Goal: Information Seeking & Learning: Learn about a topic

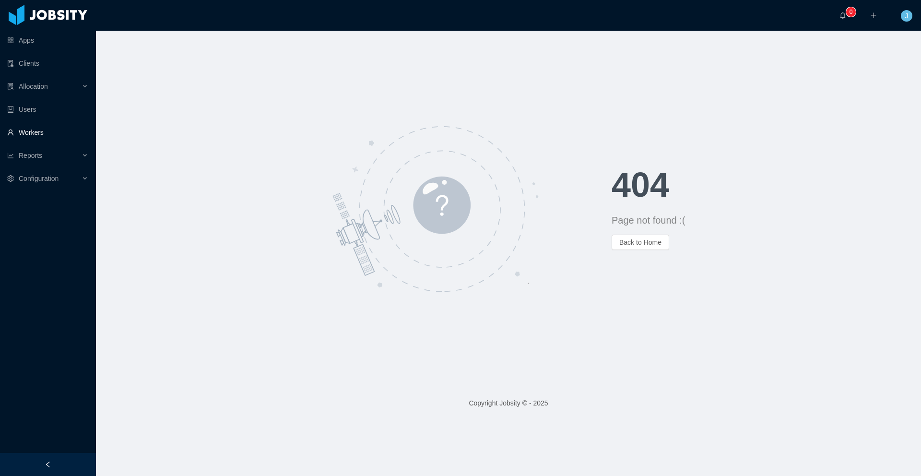
click at [57, 134] on link "Workers" at bounding box center [47, 132] width 81 height 19
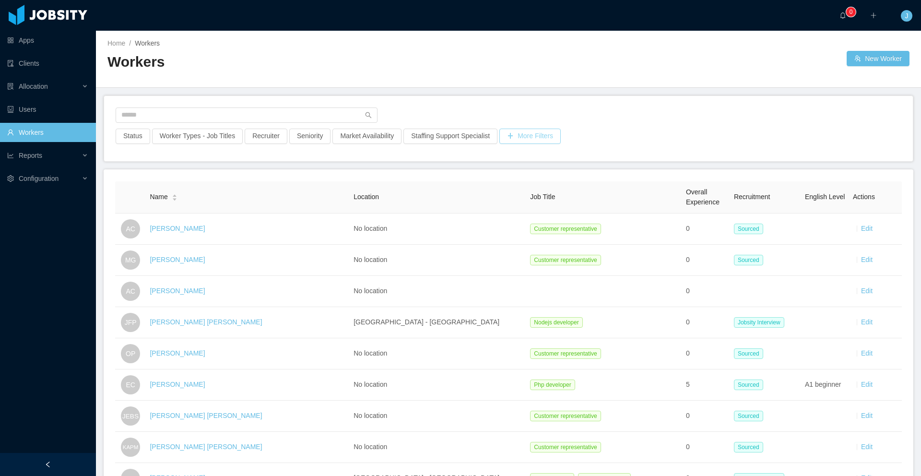
click at [542, 137] on button "More Filters" at bounding box center [529, 136] width 61 height 15
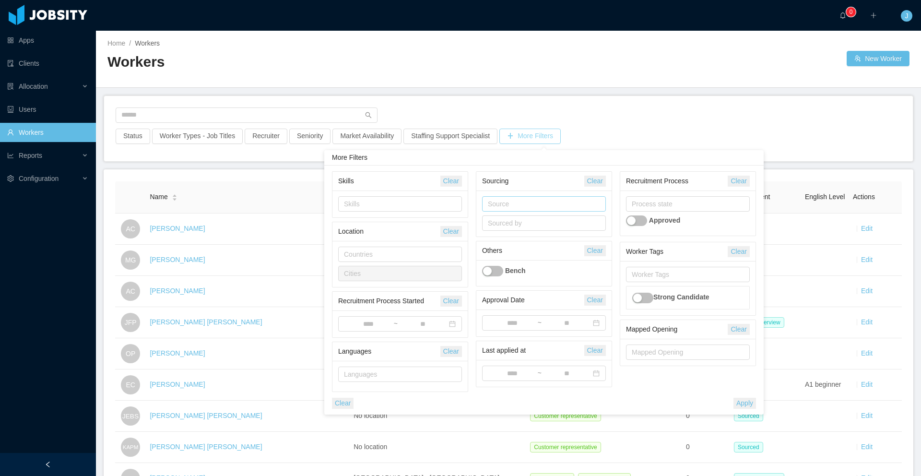
click at [535, 206] on div "Source" at bounding box center [542, 204] width 108 height 10
click at [543, 289] on li "Facebook group" at bounding box center [543, 292] width 124 height 15
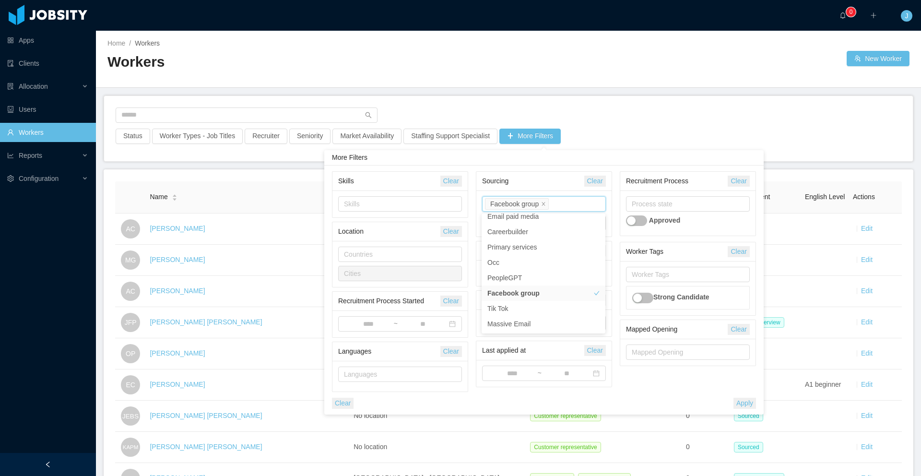
click at [618, 133] on div "Status Worker Types - Job Titles Recruiter Seniority Market Availability Staffi…" at bounding box center [508, 128] width 808 height 65
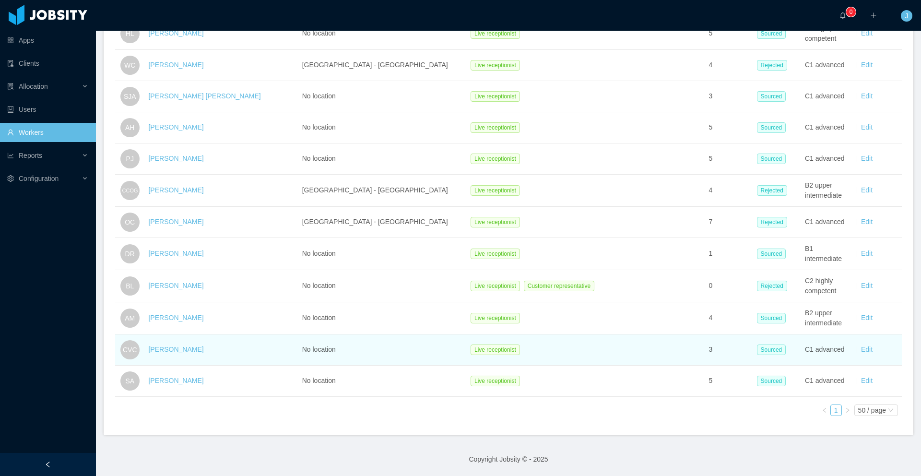
scroll to position [785, 0]
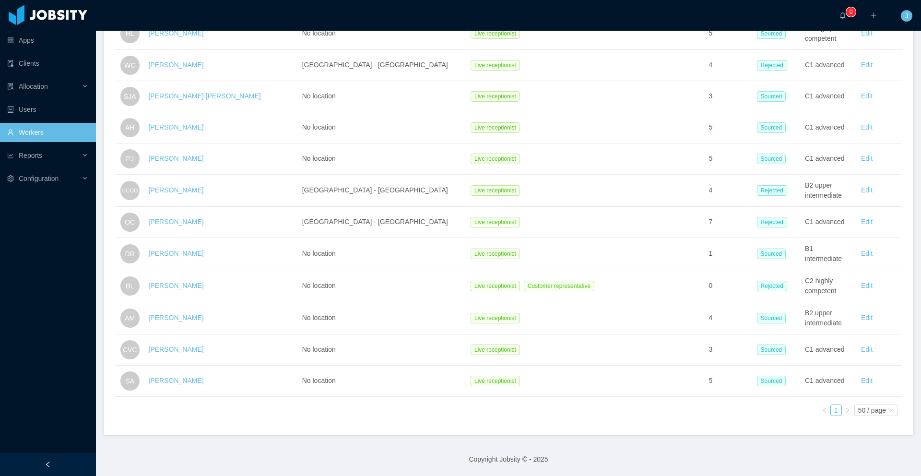
click at [844, 407] on icon "icon: right" at bounding box center [847, 410] width 6 height 6
click at [858, 405] on div "50 / page" at bounding box center [872, 410] width 28 height 11
click at [868, 367] on li "100 / page" at bounding box center [867, 374] width 45 height 15
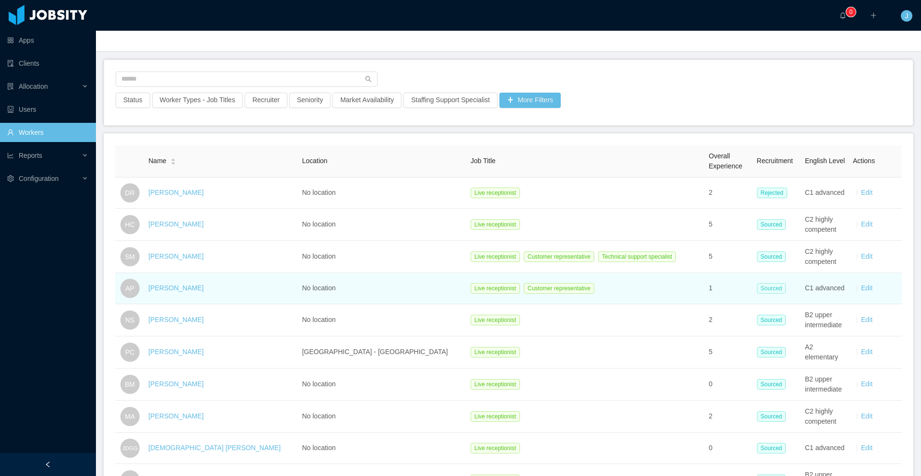
scroll to position [10, 0]
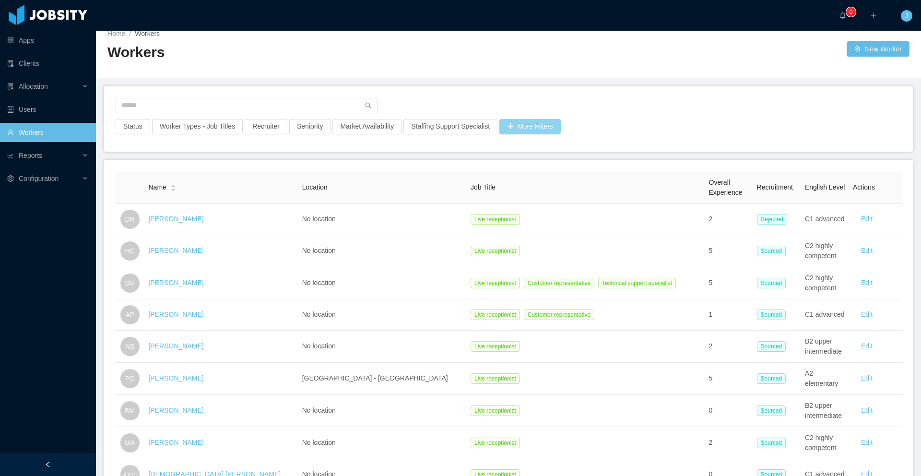
click at [546, 130] on button "More Filters" at bounding box center [529, 126] width 61 height 15
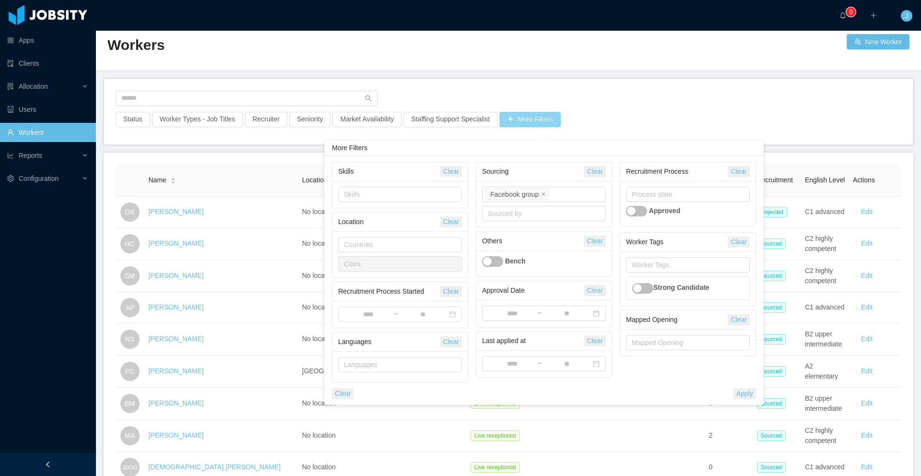
scroll to position [48, 0]
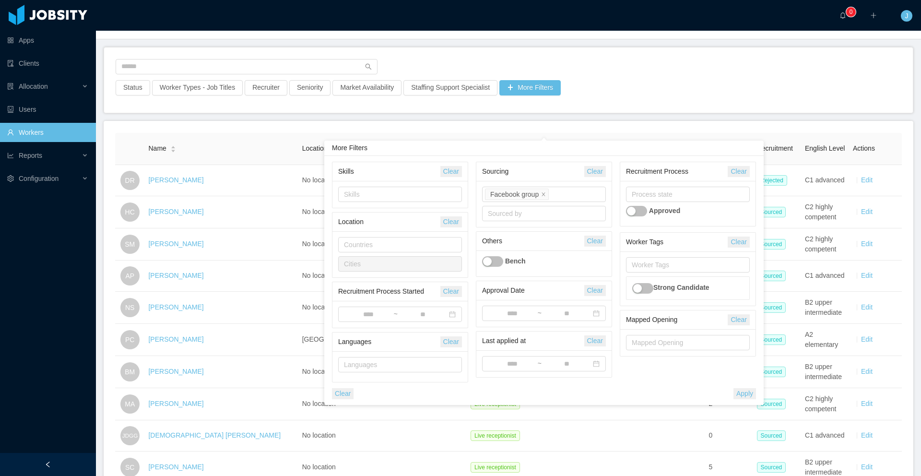
click at [665, 111] on main "Home / Workers / Workers New Worker Status Worker Types - Job Titles Recruiter …" at bounding box center [508, 204] width 825 height 445
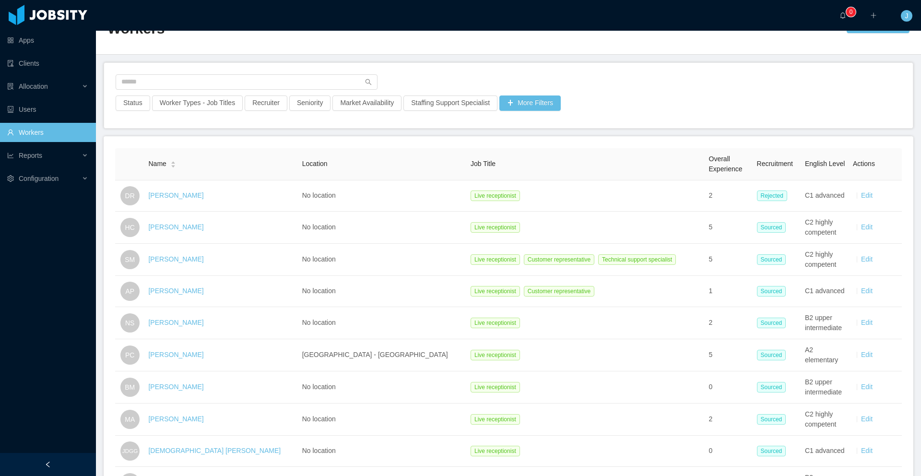
scroll to position [0, 0]
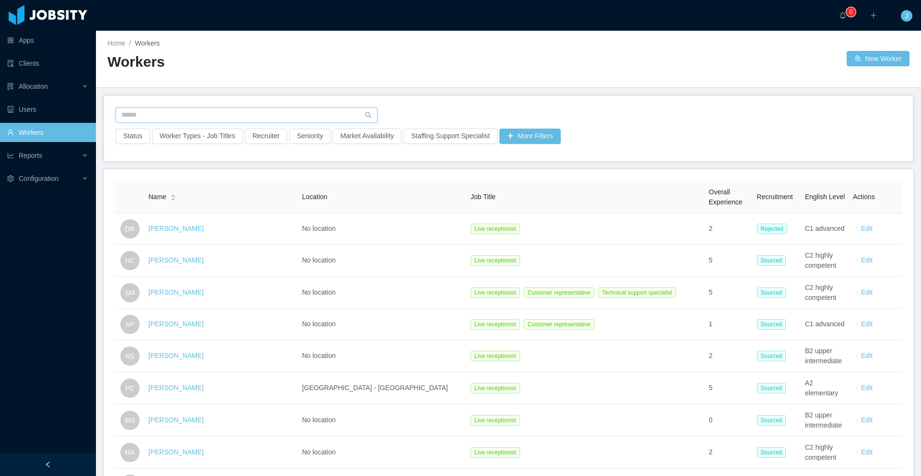
click at [147, 114] on input "text" at bounding box center [247, 114] width 262 height 15
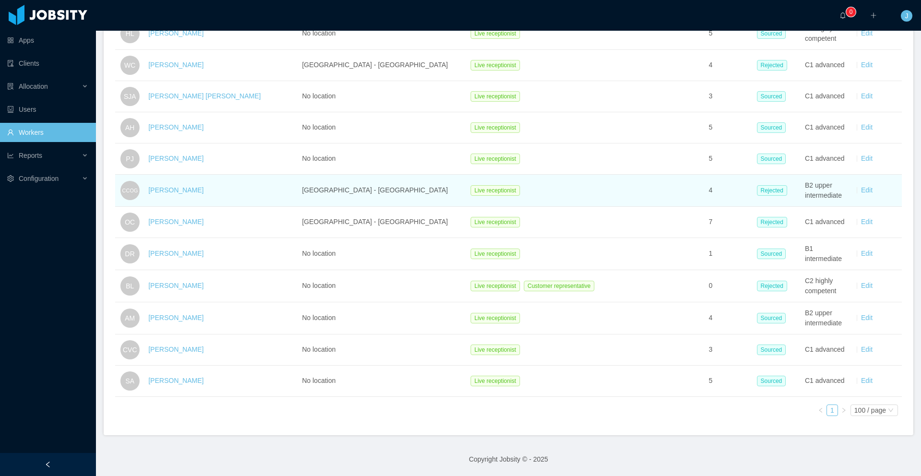
scroll to position [785, 0]
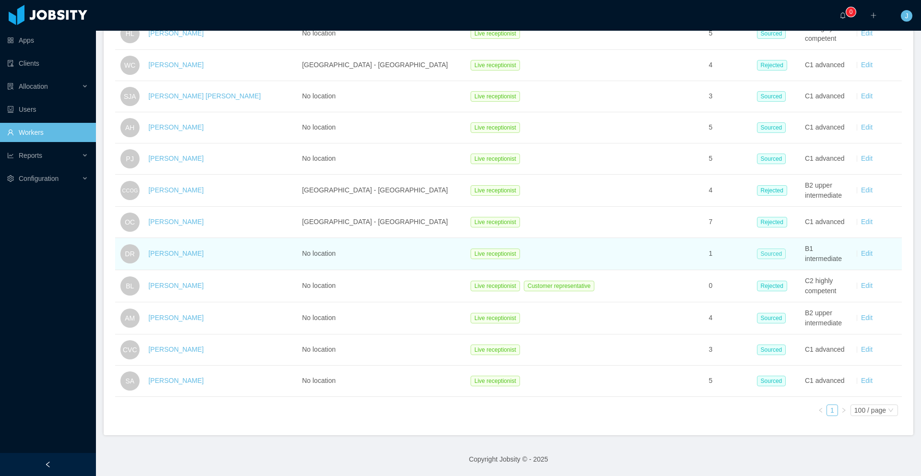
click at [757, 248] on span "Sourced" at bounding box center [771, 253] width 29 height 11
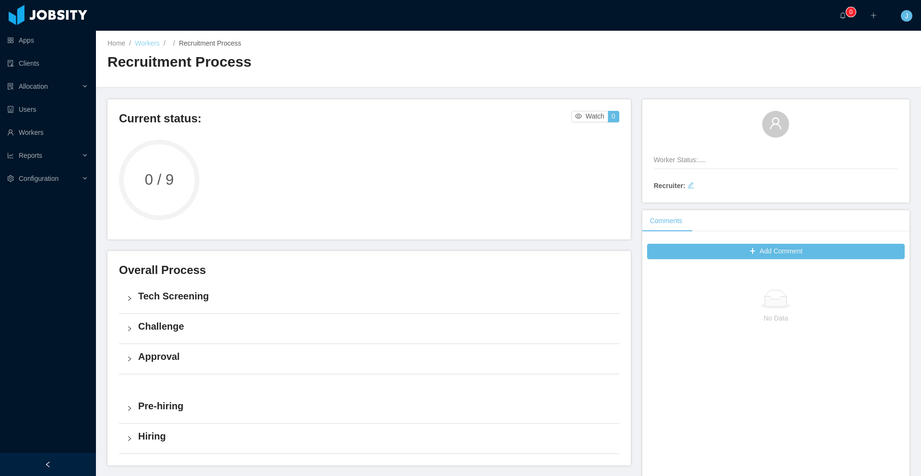
click at [137, 42] on link "Workers" at bounding box center [147, 43] width 25 height 8
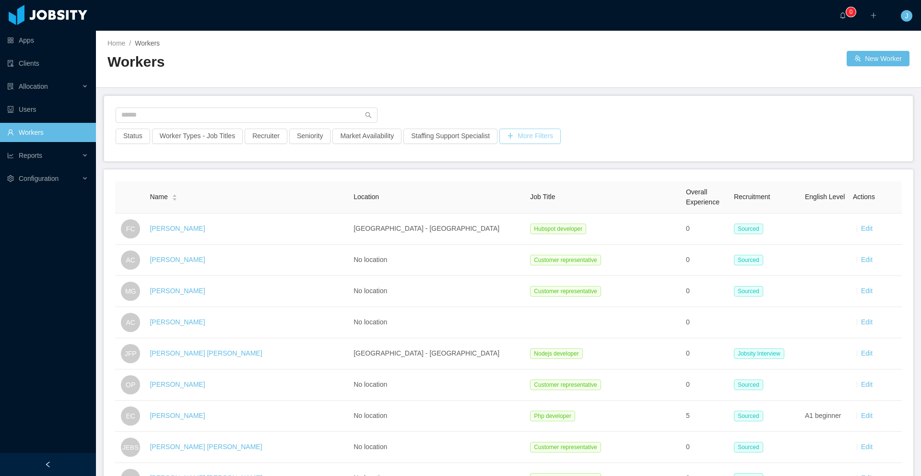
click at [546, 132] on button "More Filters" at bounding box center [529, 136] width 61 height 15
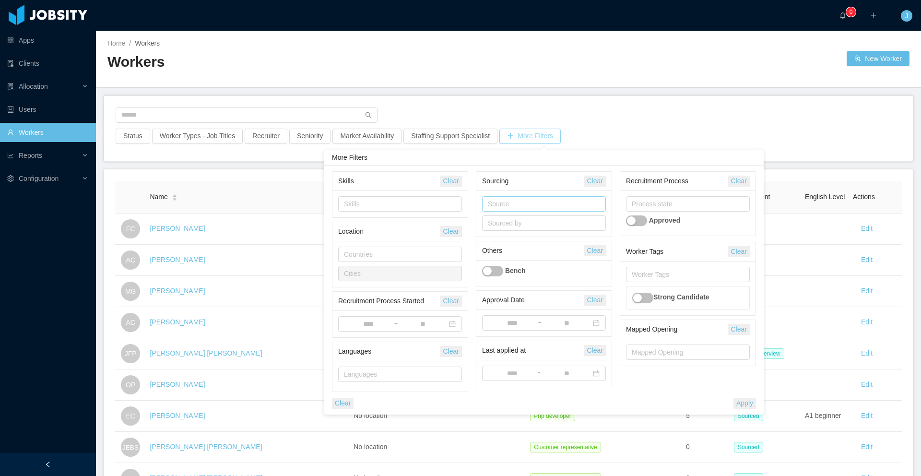
click at [490, 203] on div "Source" at bounding box center [542, 204] width 108 height 10
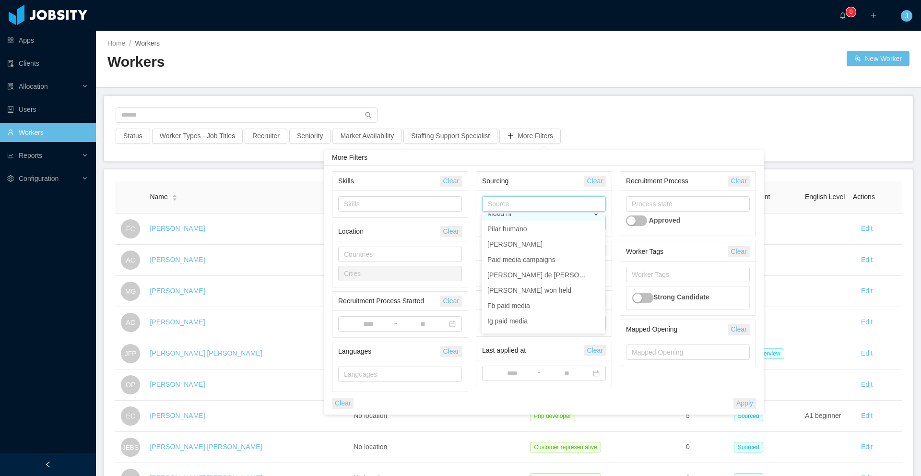
scroll to position [337, 0]
type input "*****"
click at [520, 222] on li "Facebook sm" at bounding box center [543, 222] width 124 height 15
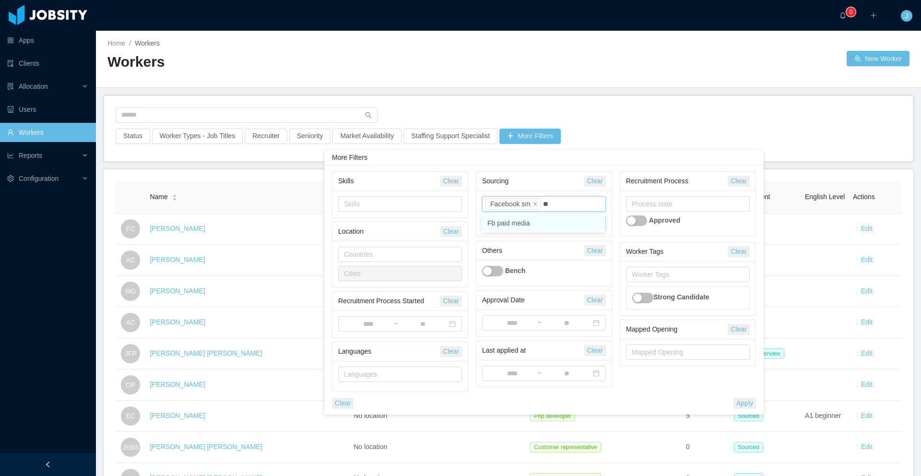
type input "**"
click at [546, 210] on div "Source Facebook sm fb" at bounding box center [542, 204] width 115 height 14
type input "**"
click at [550, 218] on li "Fb paid media" at bounding box center [543, 222] width 124 height 15
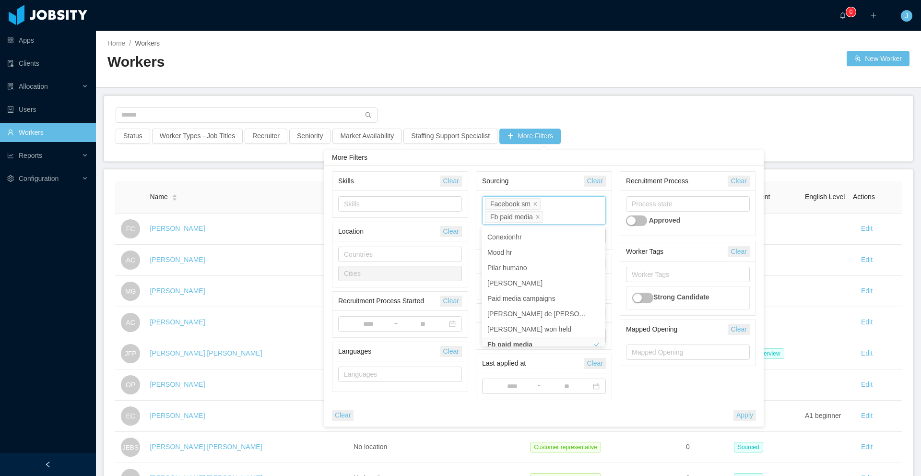
click at [680, 126] on div "Status Worker Types - Job Titles Recruiter Seniority Market Availability Staffi…" at bounding box center [508, 128] width 808 height 65
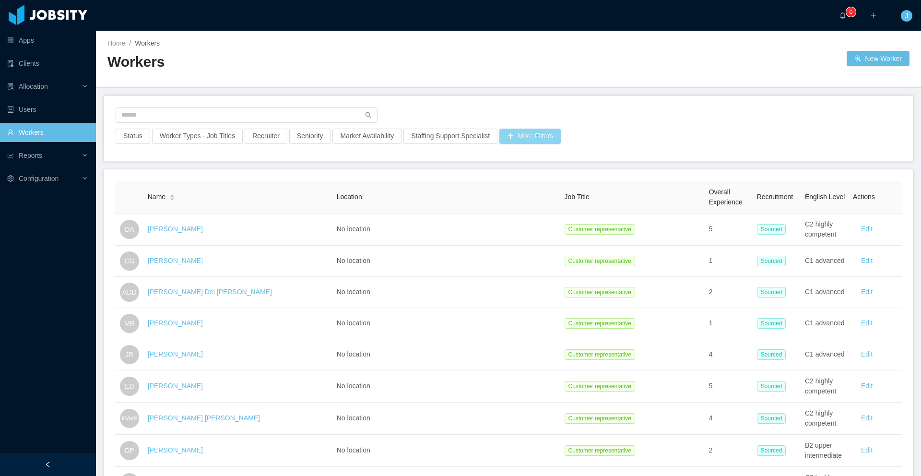
click at [561, 133] on button "More Filters" at bounding box center [529, 136] width 61 height 15
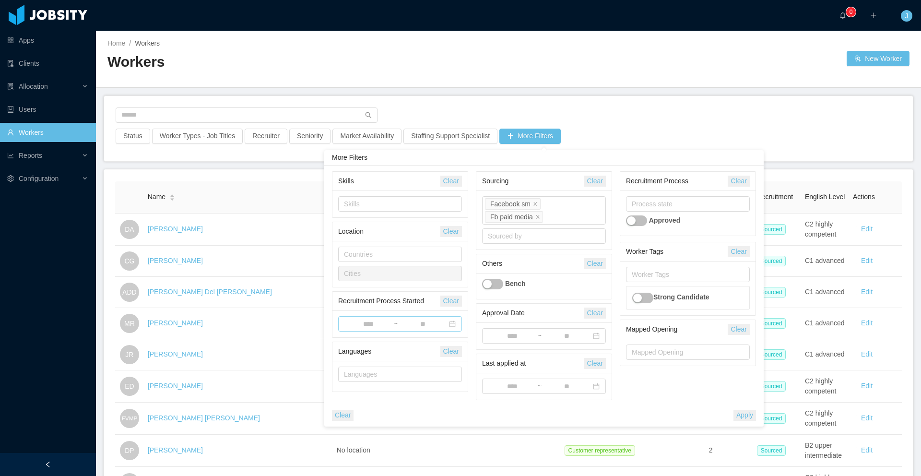
click at [368, 324] on input at bounding box center [368, 324] width 49 height 11
click at [353, 341] on link at bounding box center [356, 340] width 9 height 19
click at [389, 376] on div "1" at bounding box center [388, 377] width 12 height 12
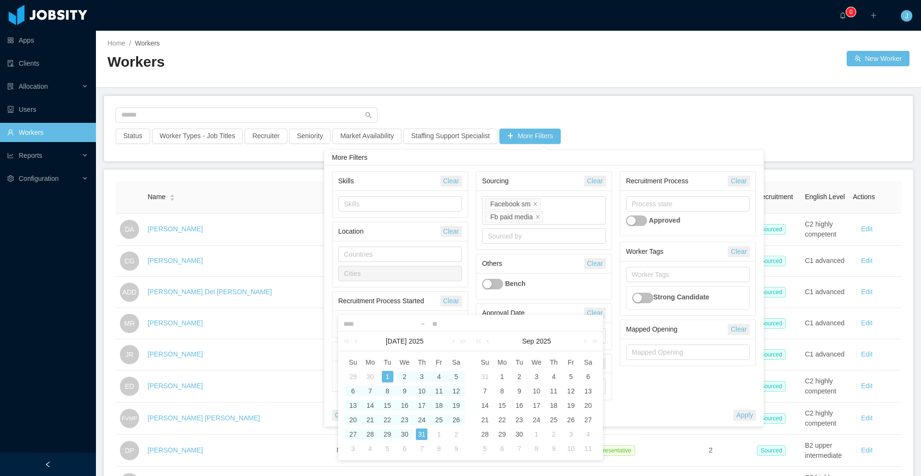
click at [424, 436] on div "31" at bounding box center [422, 434] width 12 height 12
type input "**********"
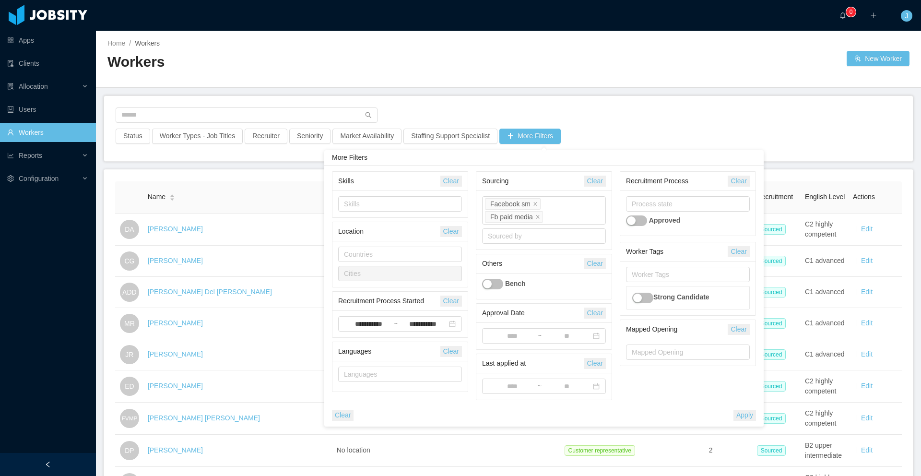
click at [749, 416] on button "Apply" at bounding box center [744, 414] width 23 height 11
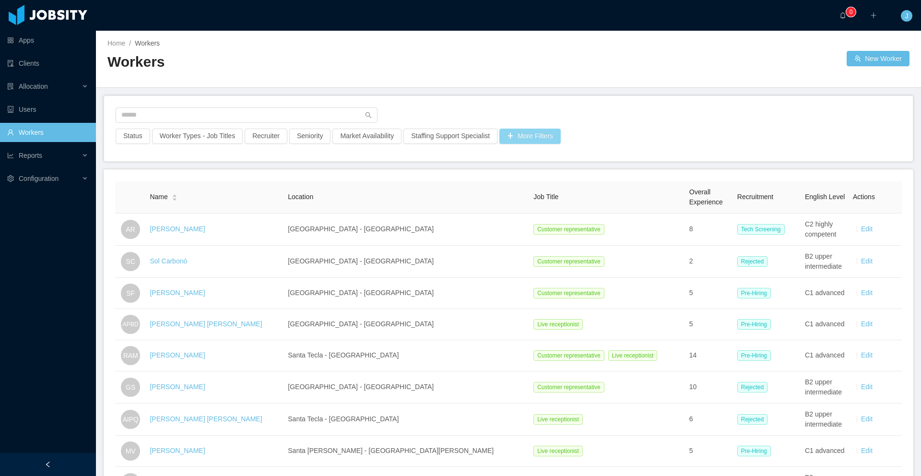
click at [538, 138] on button "More Filters" at bounding box center [529, 136] width 61 height 15
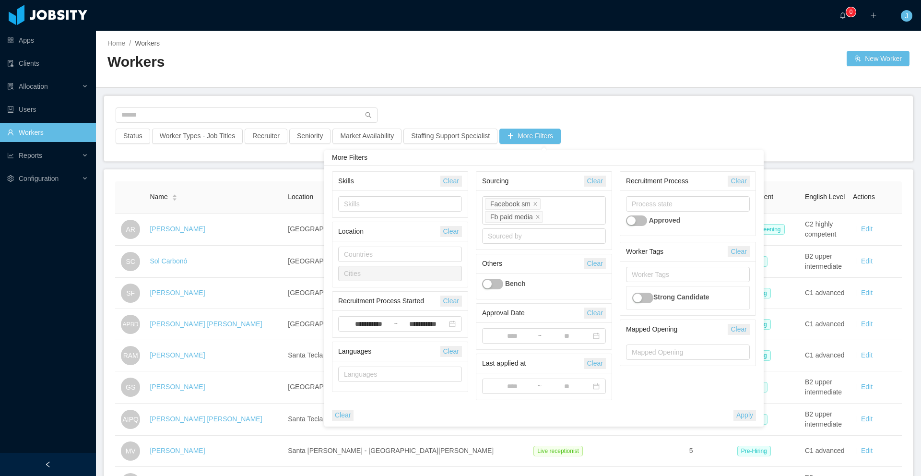
click at [604, 130] on div "Status Worker Types - Job Titles Recruiter Seniority Market Availability Staffi…" at bounding box center [508, 139] width 787 height 21
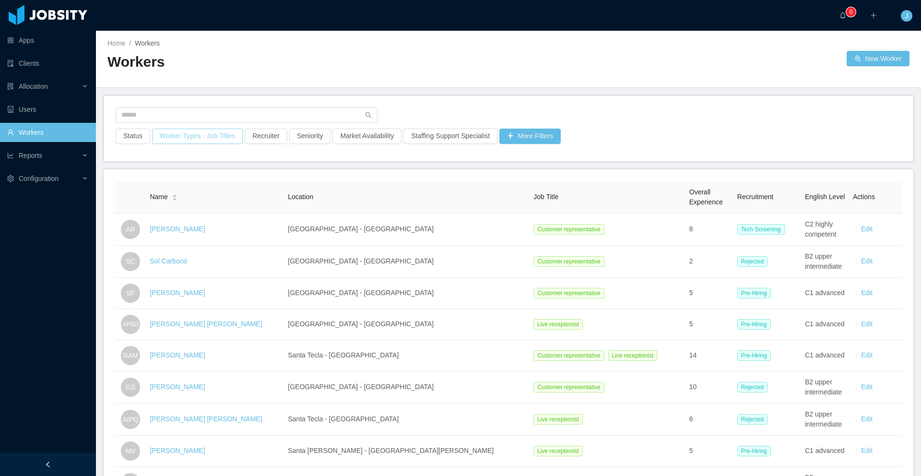
click at [206, 137] on button "Worker Types - Job Titles" at bounding box center [197, 136] width 91 height 15
click at [175, 183] on div "Business Unit" at bounding box center [195, 179] width 122 height 10
click at [203, 177] on div "Business Unit" at bounding box center [195, 179] width 122 height 10
click at [163, 195] on div "Worker Types" at bounding box center [198, 198] width 128 height 10
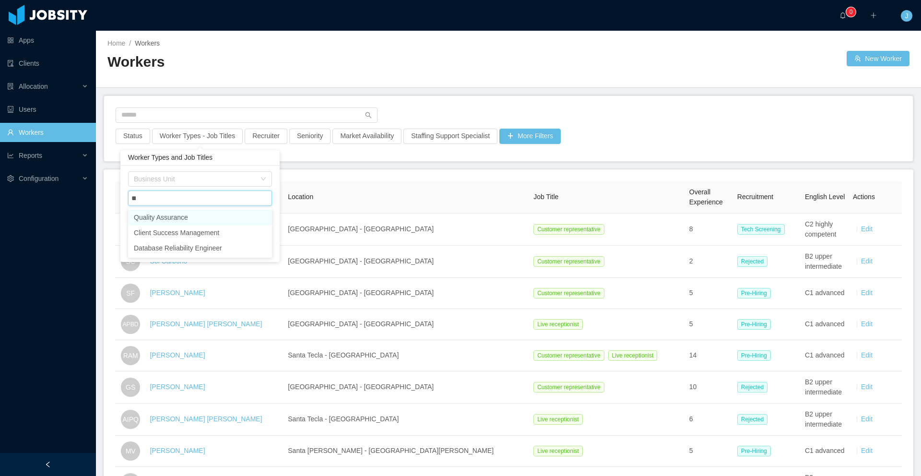
type input "*"
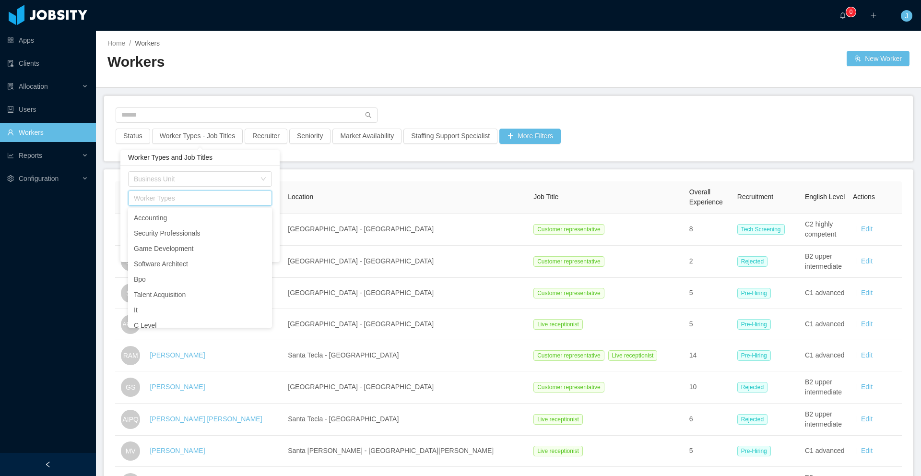
click at [218, 170] on div "Business Unit Worker Types Job Titles Include all Job Titles Clear Apply" at bounding box center [199, 213] width 159 height 96
click at [168, 212] on div "Job Titles" at bounding box center [198, 217] width 128 height 10
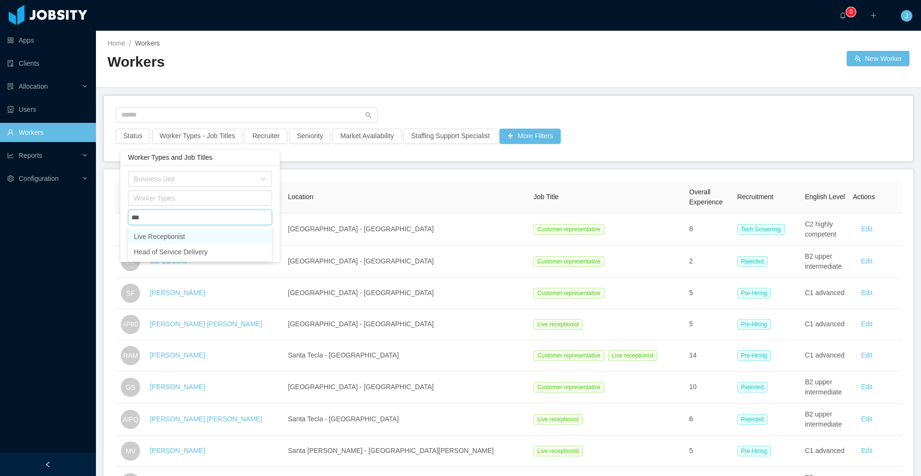
type input "****"
click at [174, 232] on li "Live Receptionist" at bounding box center [200, 236] width 144 height 15
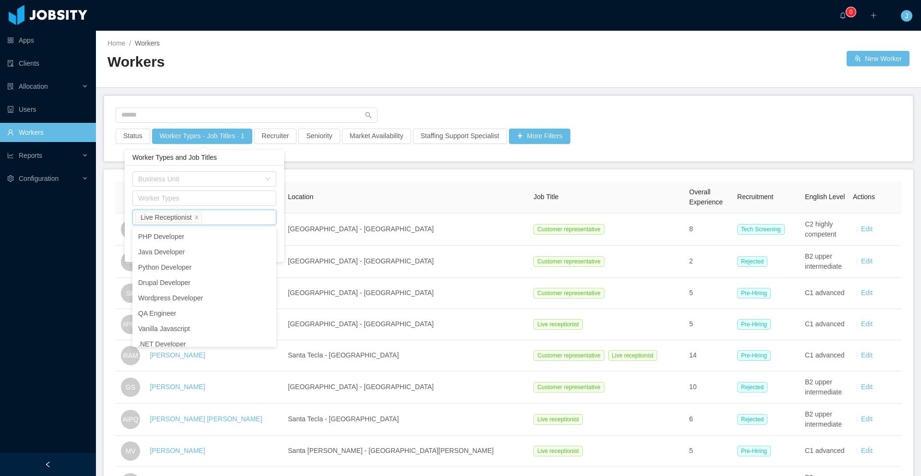
click at [631, 78] on div "Home / Workers / Workers New Worker" at bounding box center [508, 59] width 825 height 57
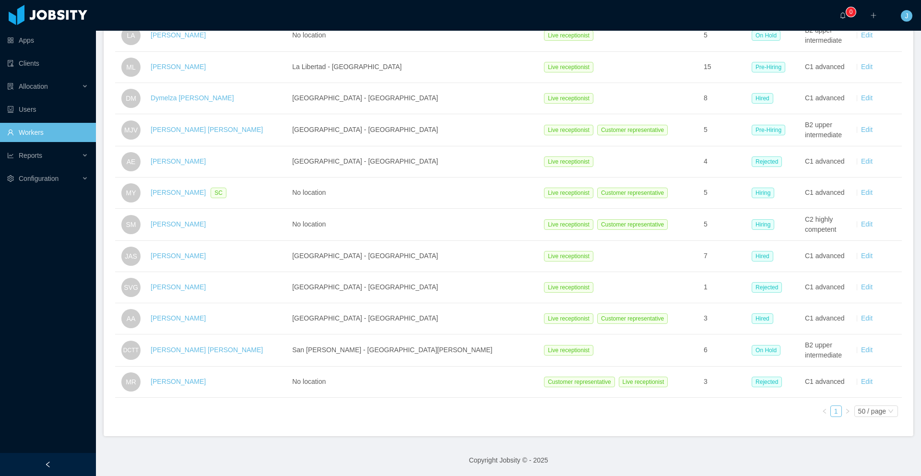
scroll to position [353, 0]
click at [858, 415] on div "50 / page" at bounding box center [872, 410] width 28 height 11
click at [855, 372] on li "100 / page" at bounding box center [867, 374] width 45 height 15
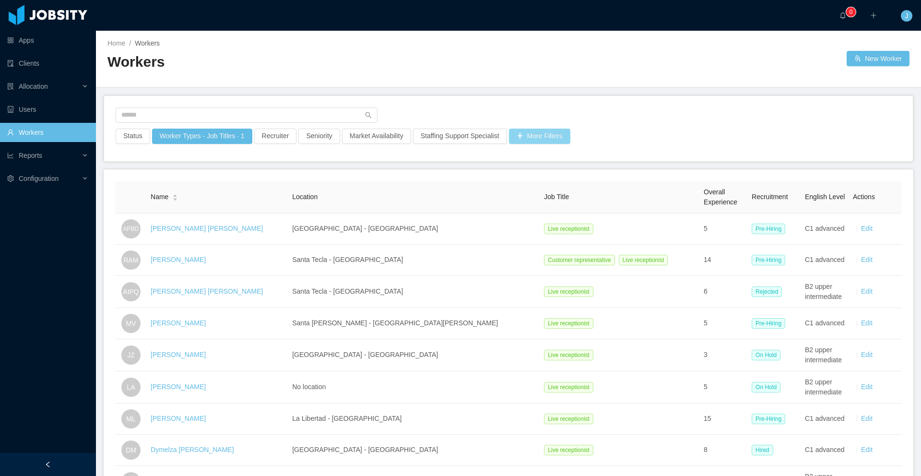
click at [570, 132] on button "More Filters" at bounding box center [539, 136] width 61 height 15
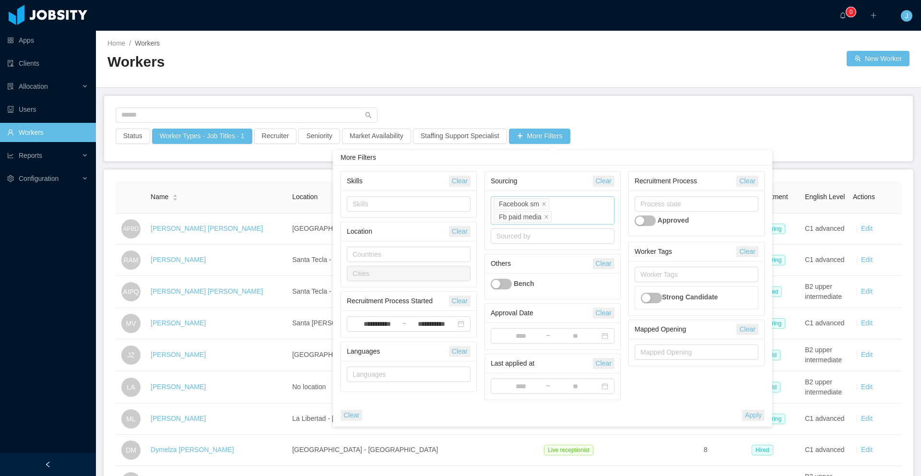
click at [610, 185] on button "Clear" at bounding box center [604, 180] width 22 height 11
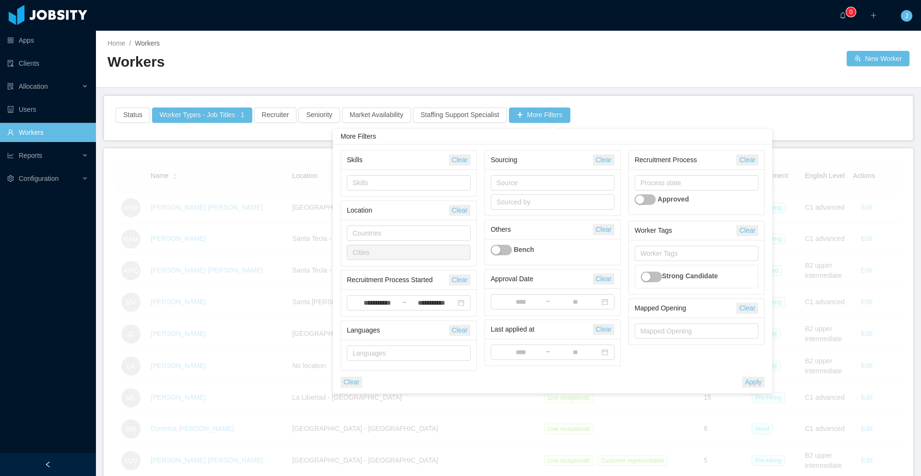
click at [462, 275] on button "Clear" at bounding box center [460, 279] width 22 height 11
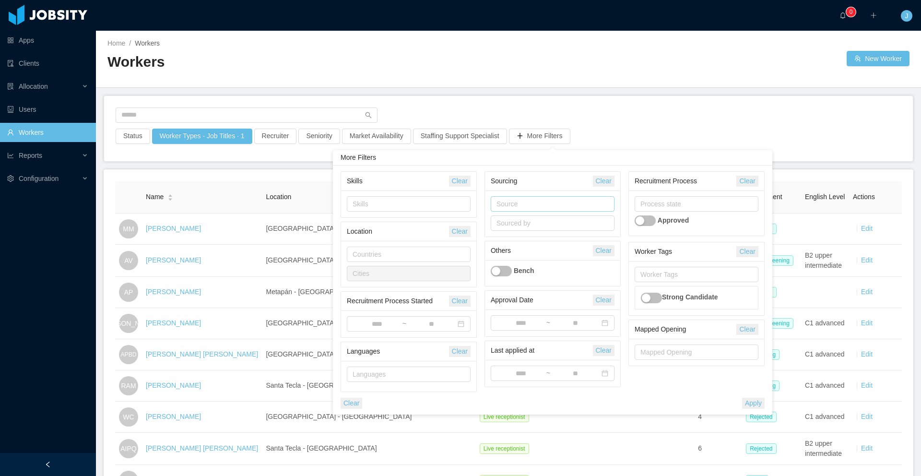
click at [522, 199] on div "Source" at bounding box center [550, 204] width 108 height 10
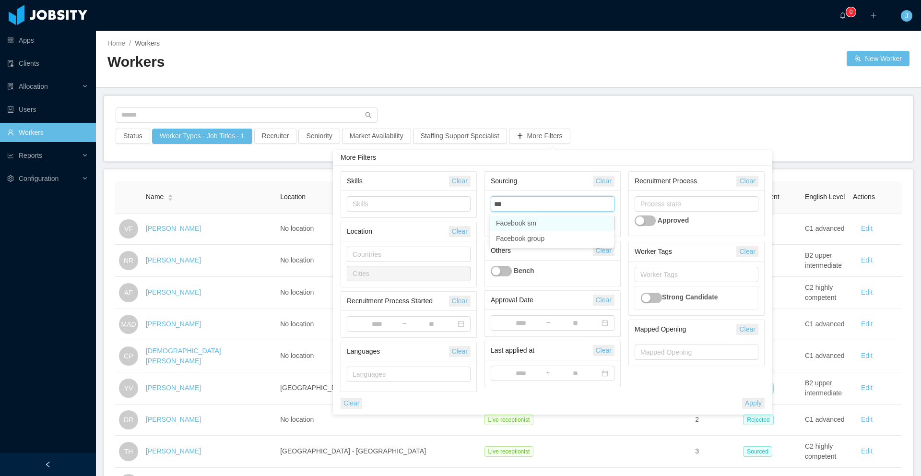
type input "****"
click at [528, 244] on li "Facebook group" at bounding box center [552, 238] width 124 height 15
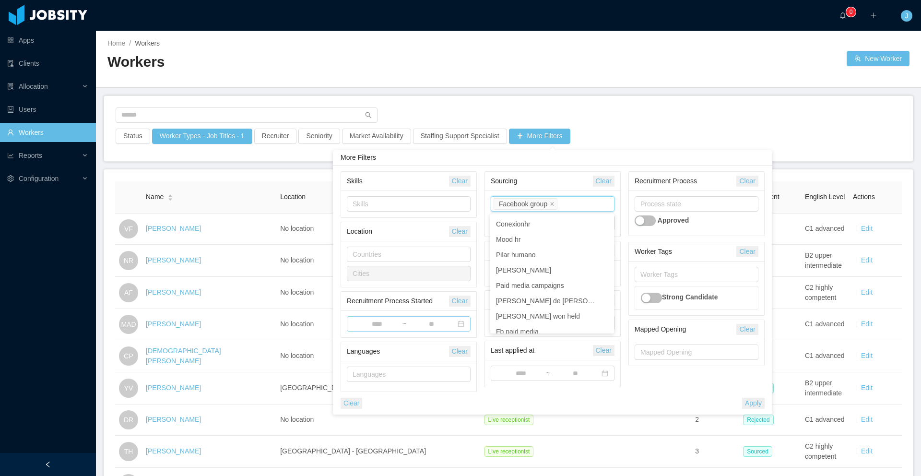
click at [368, 326] on input at bounding box center [376, 324] width 49 height 11
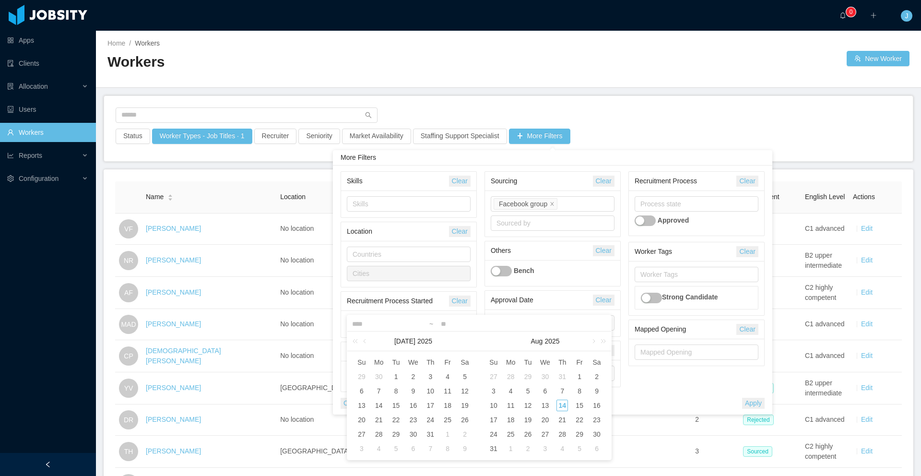
click at [664, 104] on div "Status Worker Types - Job Titles · 1 Recruiter Seniority Market Availability St…" at bounding box center [508, 128] width 808 height 65
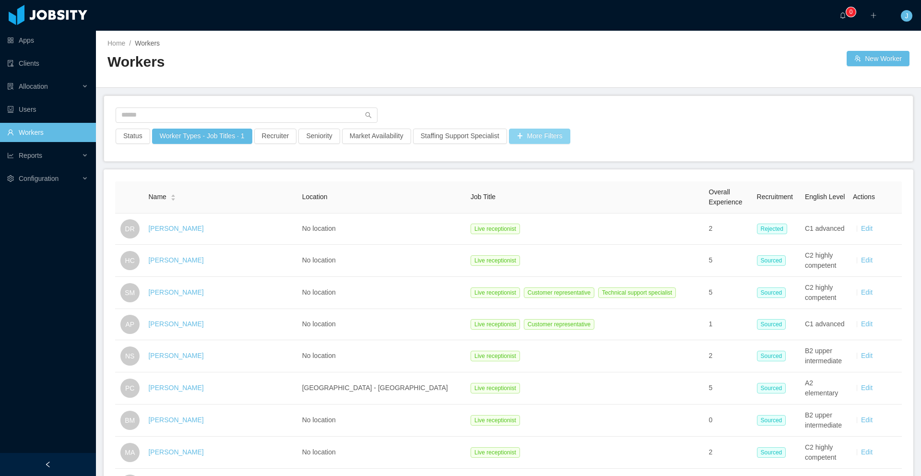
click at [560, 140] on button "More Filters" at bounding box center [539, 136] width 61 height 15
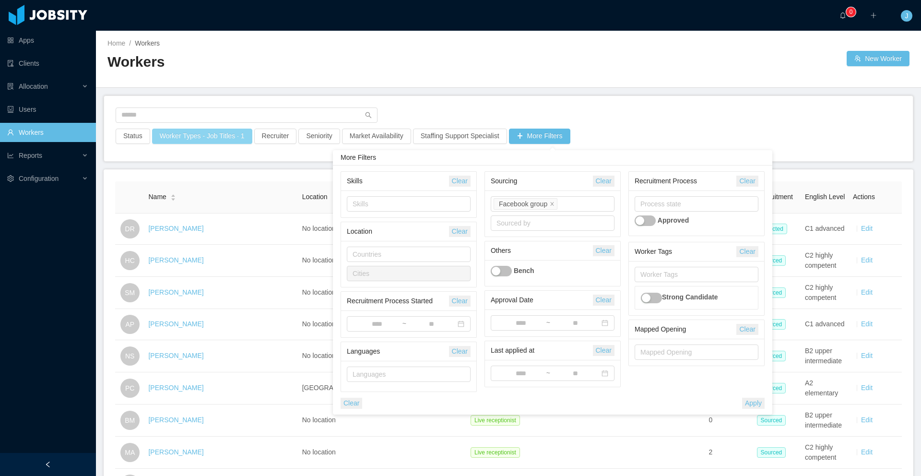
click at [237, 132] on button "Worker Types - Job Titles · 1" at bounding box center [202, 136] width 100 height 15
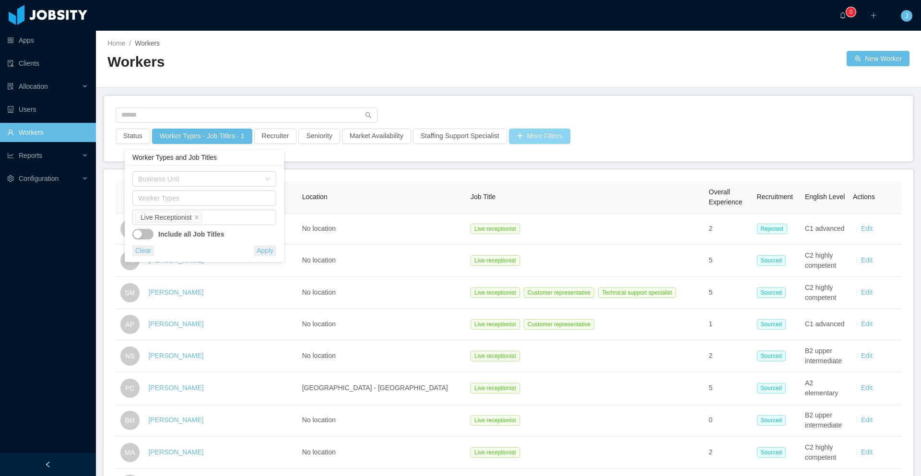
click at [545, 140] on button "More Filters" at bounding box center [539, 136] width 61 height 15
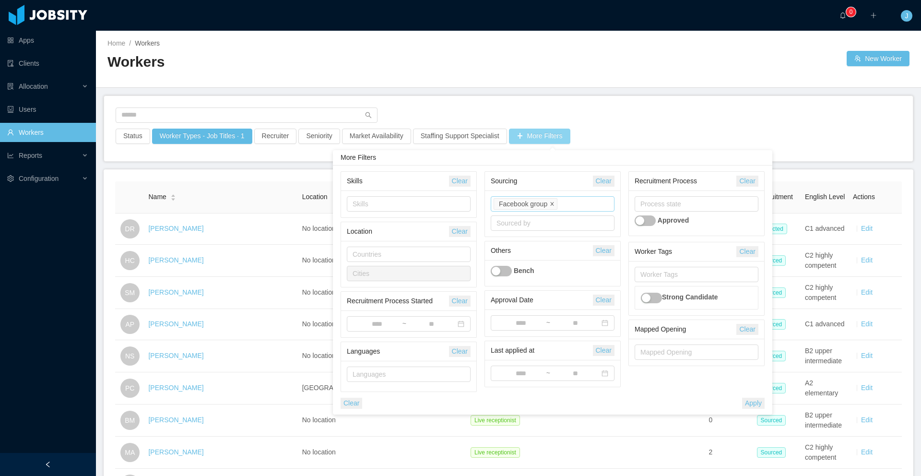
click at [554, 204] on icon "icon: close" at bounding box center [552, 203] width 5 height 5
click at [544, 202] on div "Source" at bounding box center [550, 204] width 108 height 10
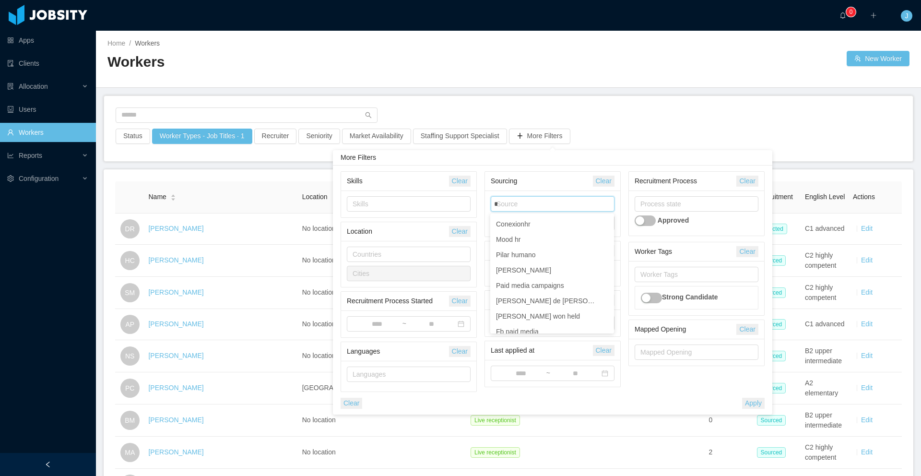
type input "**"
click at [545, 221] on li "Facebook sm" at bounding box center [552, 222] width 124 height 15
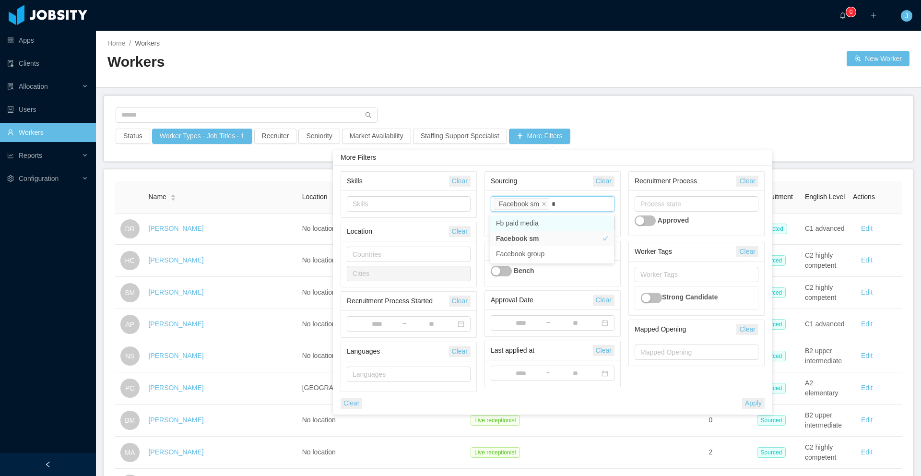
type input "**"
click at [550, 221] on li "Fb paid media" at bounding box center [552, 222] width 124 height 15
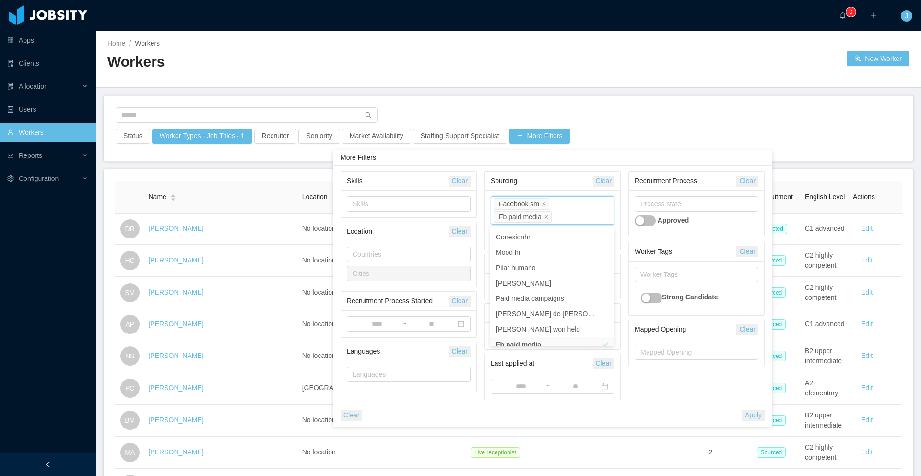
click at [551, 174] on div "Sourcing" at bounding box center [542, 181] width 102 height 18
click at [375, 327] on input at bounding box center [376, 324] width 49 height 11
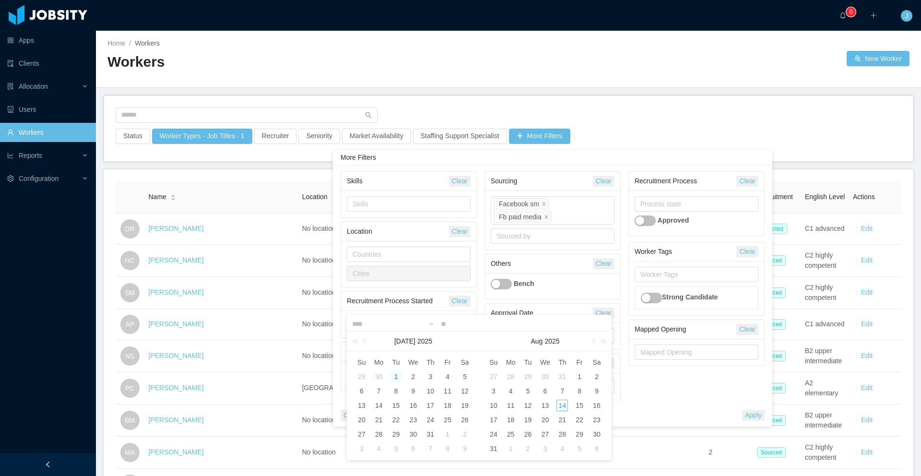
click at [391, 375] on div "1" at bounding box center [396, 377] width 12 height 12
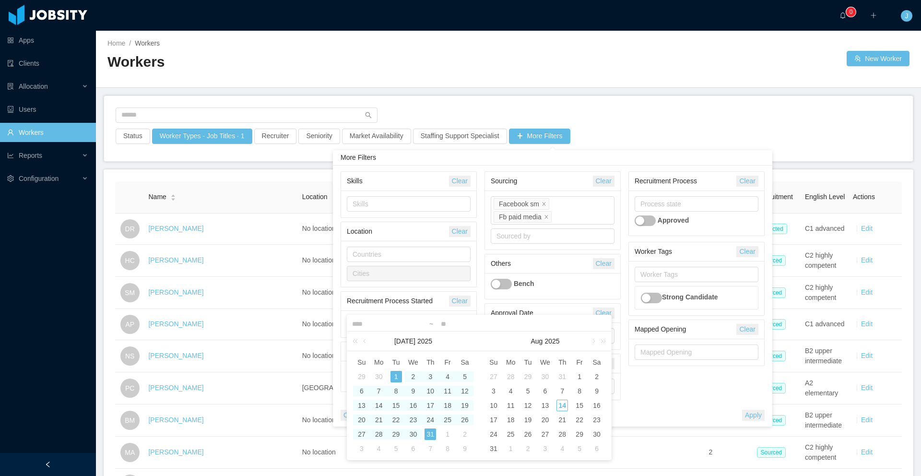
click at [435, 435] on div "31" at bounding box center [430, 434] width 12 height 12
type input "**********"
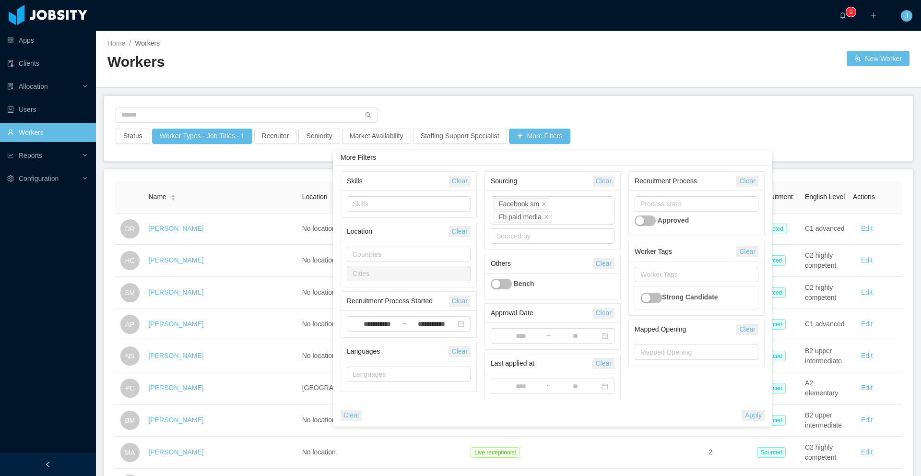
click at [749, 413] on button "Apply" at bounding box center [753, 414] width 23 height 11
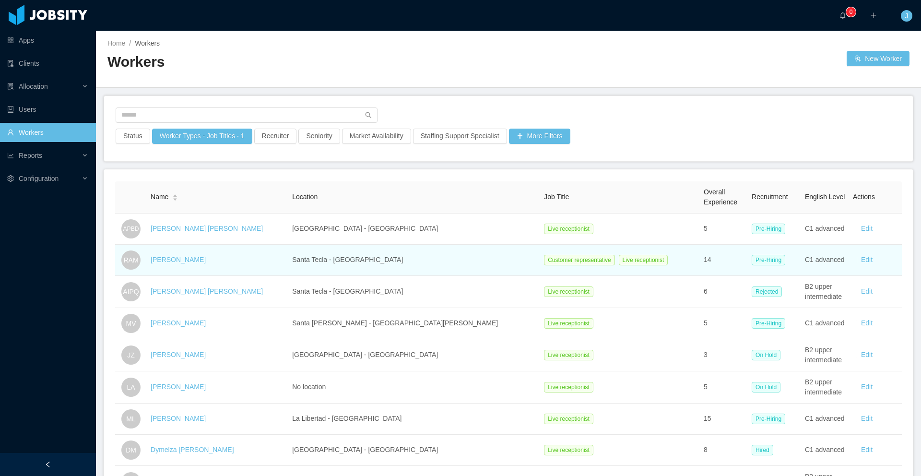
scroll to position [370, 0]
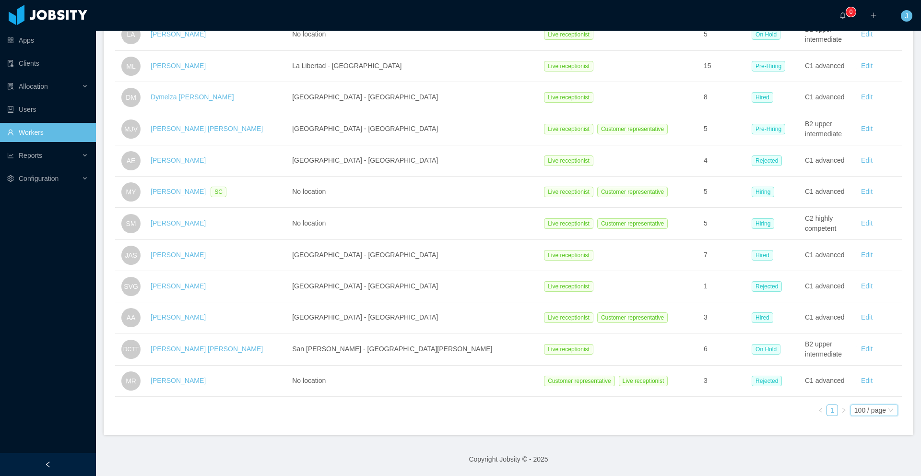
click at [854, 405] on div "100 / page" at bounding box center [870, 410] width 32 height 11
click at [854, 351] on li "50 / page" at bounding box center [865, 358] width 49 height 15
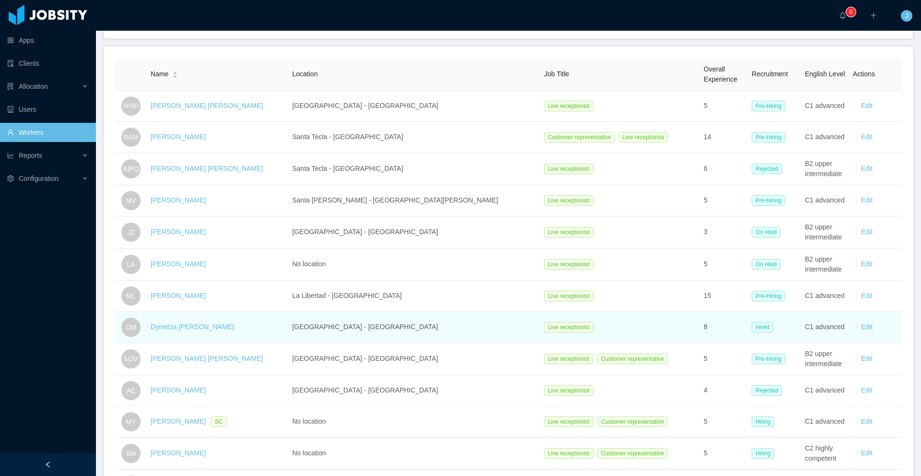
scroll to position [94, 0]
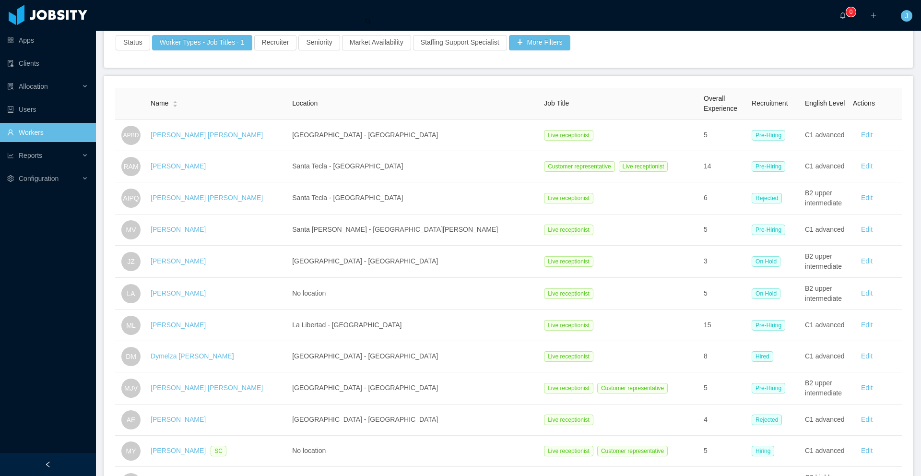
drag, startPoint x: 748, startPoint y: 185, endPoint x: 633, endPoint y: 8, distance: 210.7
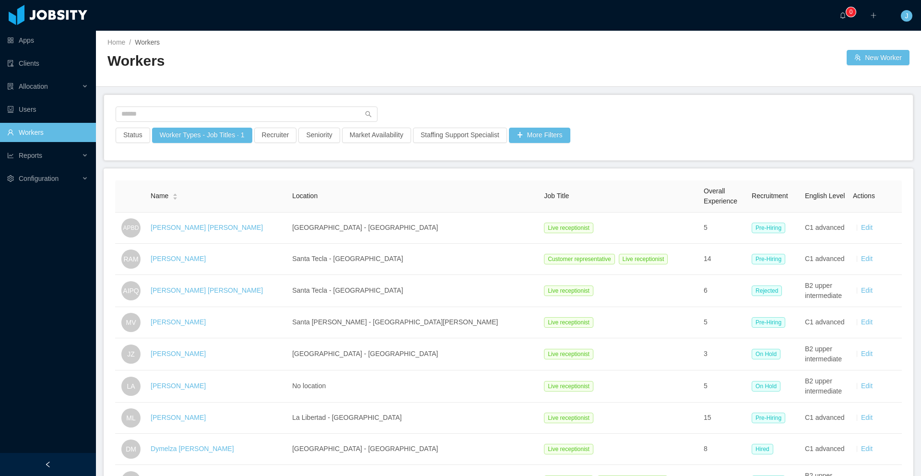
scroll to position [0, 0]
